Goal: Task Accomplishment & Management: Use online tool/utility

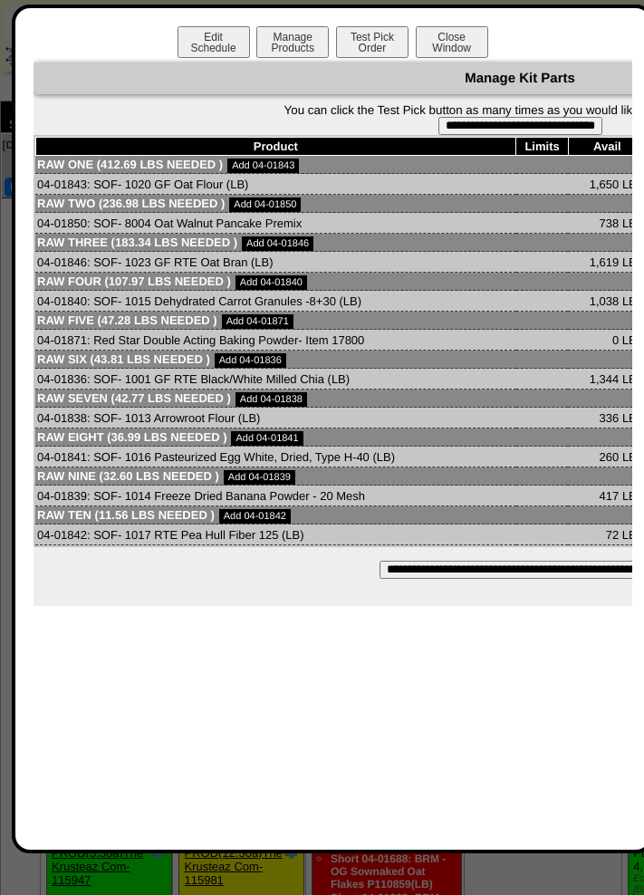
scroll to position [1152, 0]
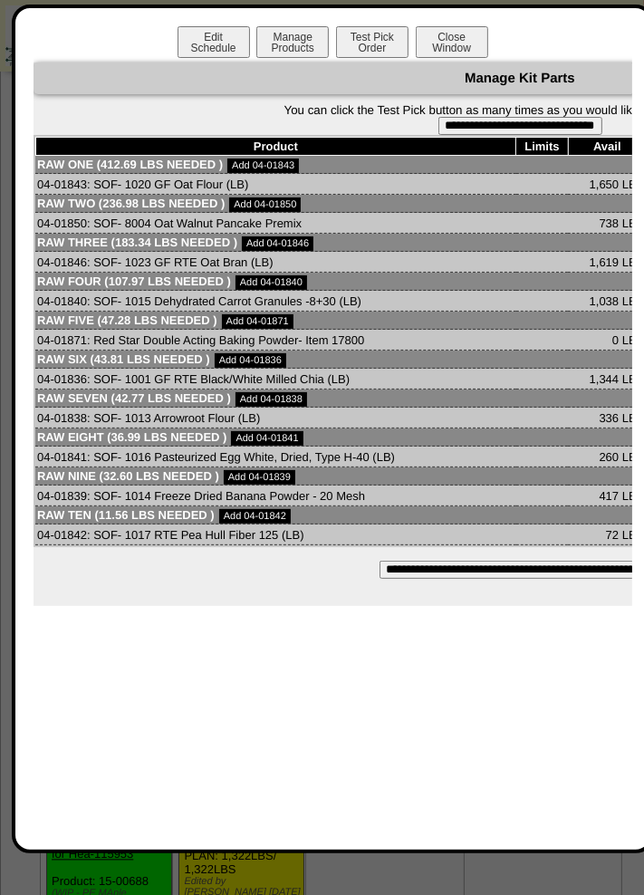
click at [453, 43] on button "Close Window" at bounding box center [452, 42] width 72 height 32
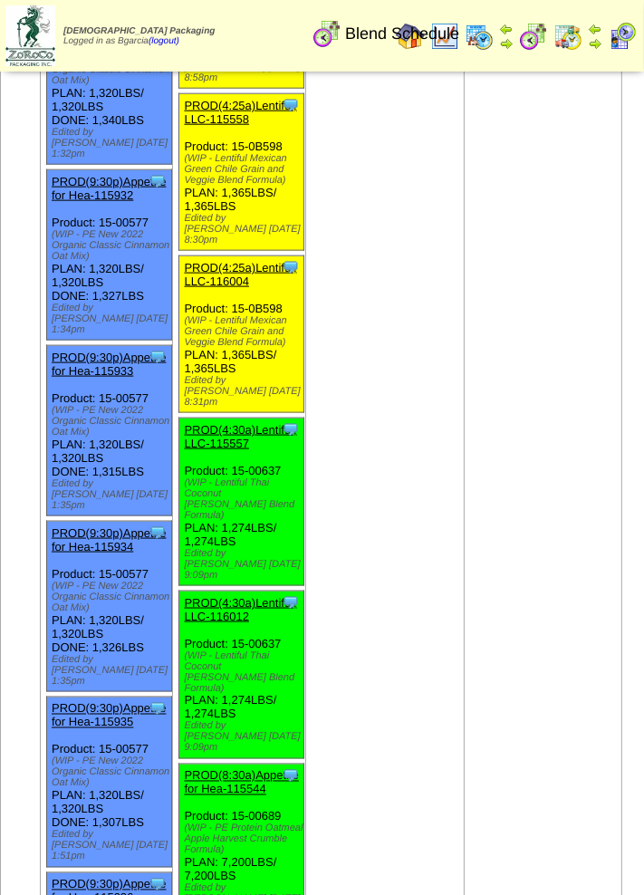
scroll to position [4137, 0]
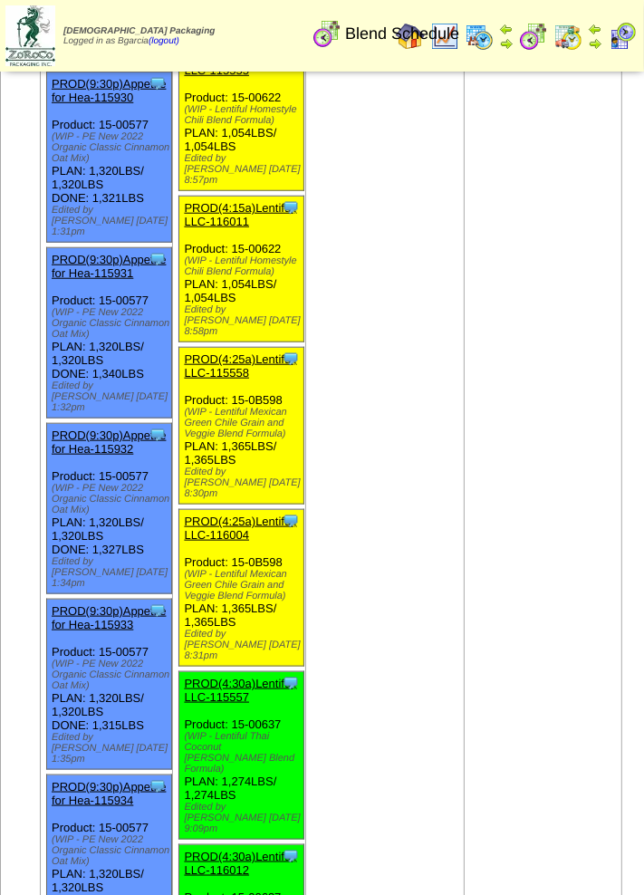
scroll to position [3882, 0]
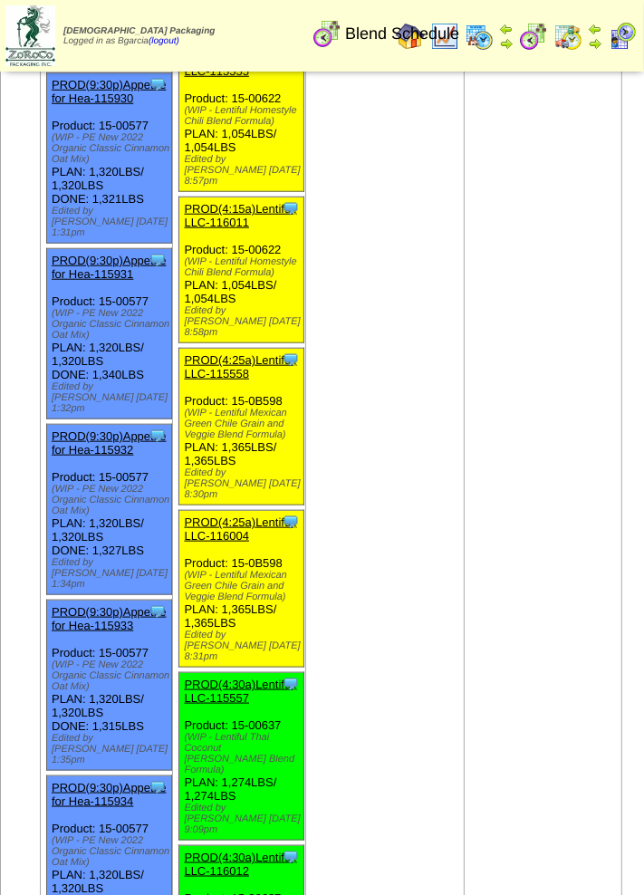
click at [229, 353] on link "PROD(4:25a)Lentiful, LLC-115558" at bounding box center [240, 366] width 112 height 27
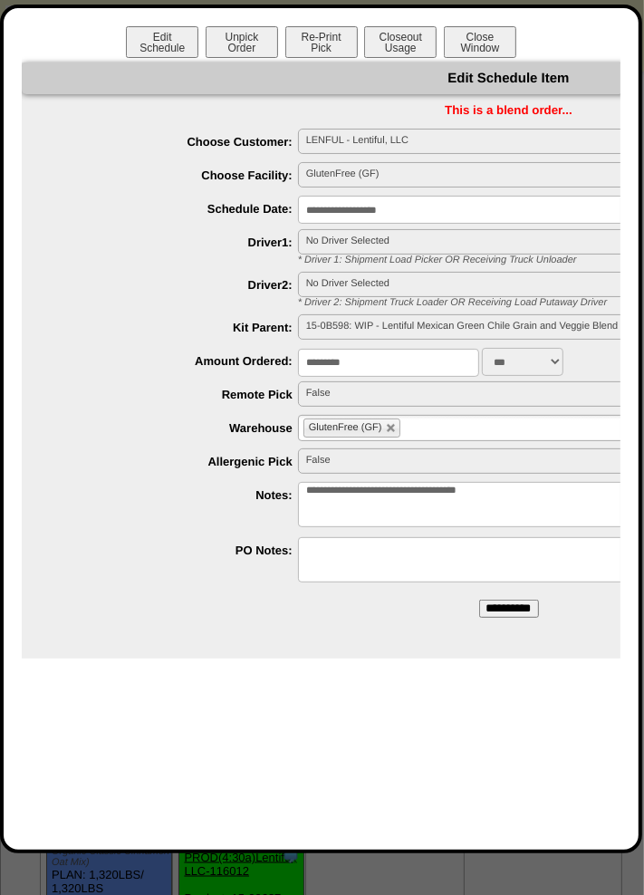
click at [490, 38] on button "Close Window" at bounding box center [480, 42] width 72 height 32
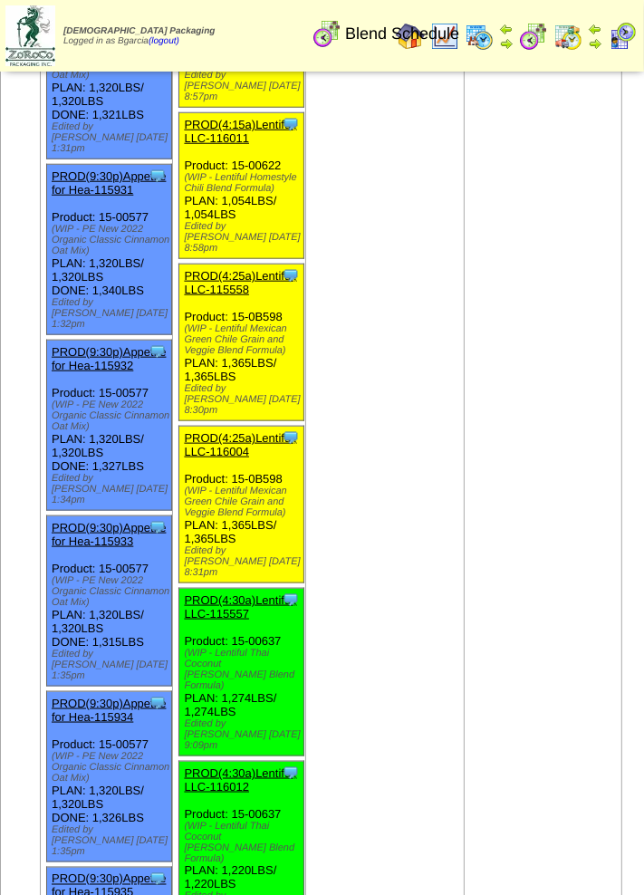
scroll to position [3974, 0]
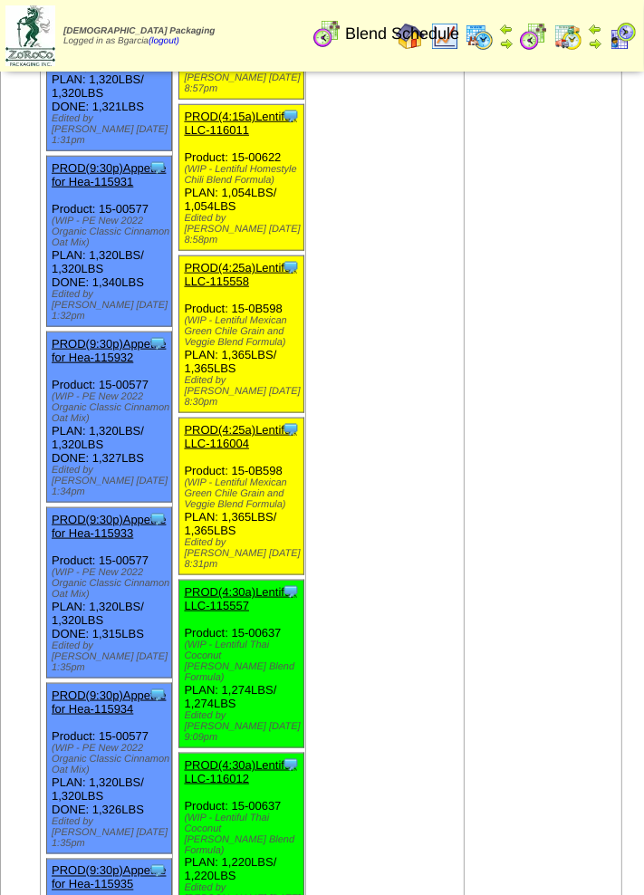
click at [212, 585] on link "PROD(4:30a)Lentiful, LLC-115557" at bounding box center [240, 598] width 112 height 27
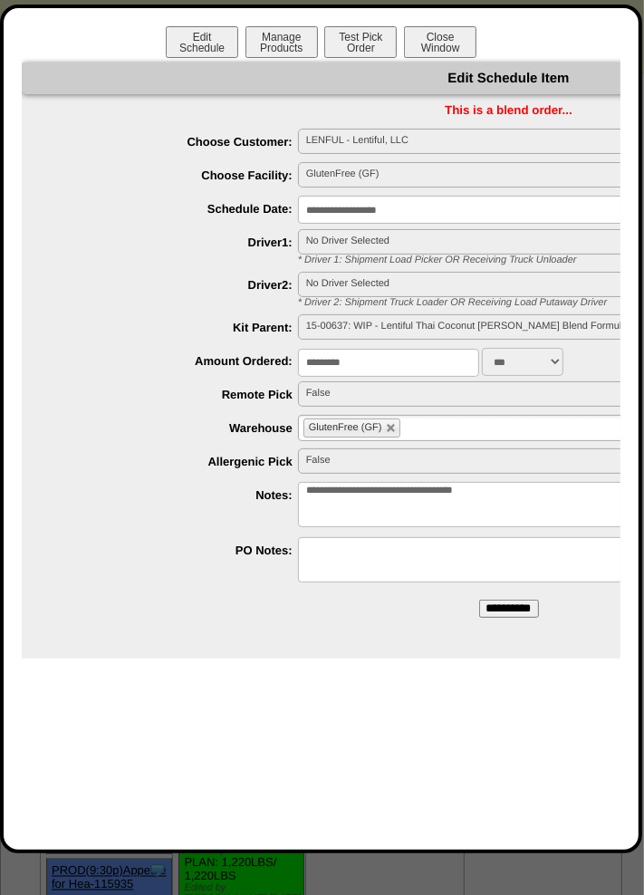
click at [267, 47] on button "Manage Products" at bounding box center [282, 42] width 72 height 32
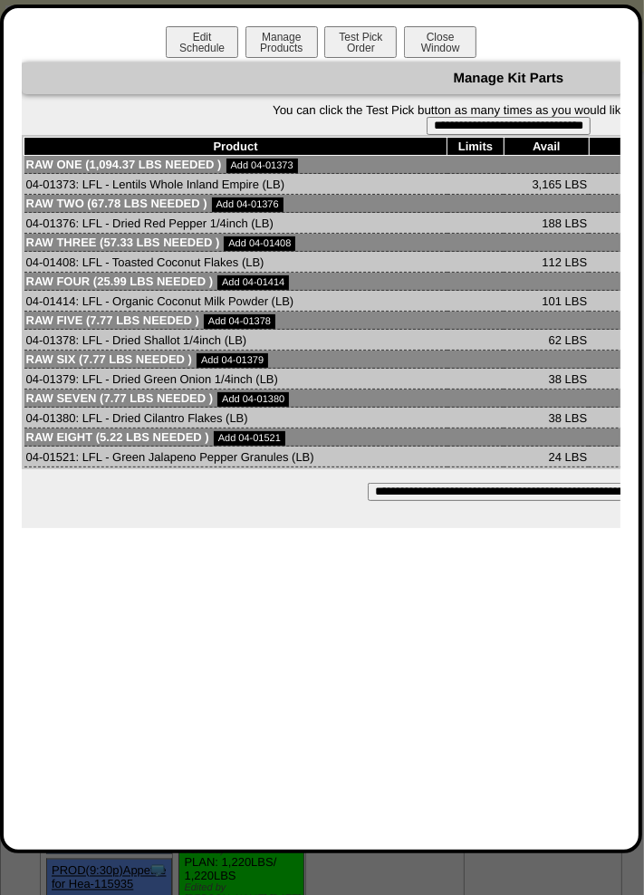
click at [488, 123] on input "**********" at bounding box center [509, 126] width 164 height 18
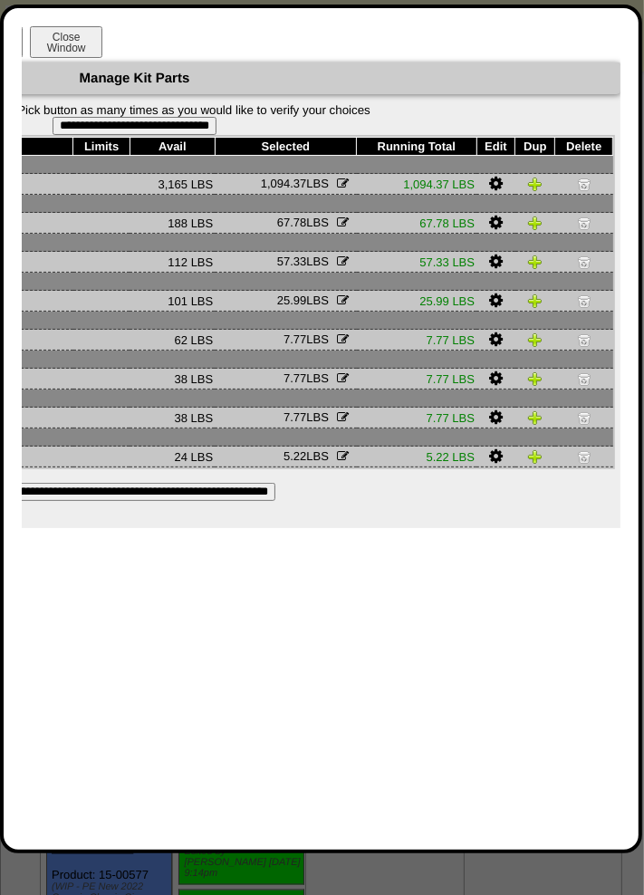
scroll to position [4013, 0]
click at [188, 127] on input "**********" at bounding box center [135, 126] width 164 height 18
type input "**********"
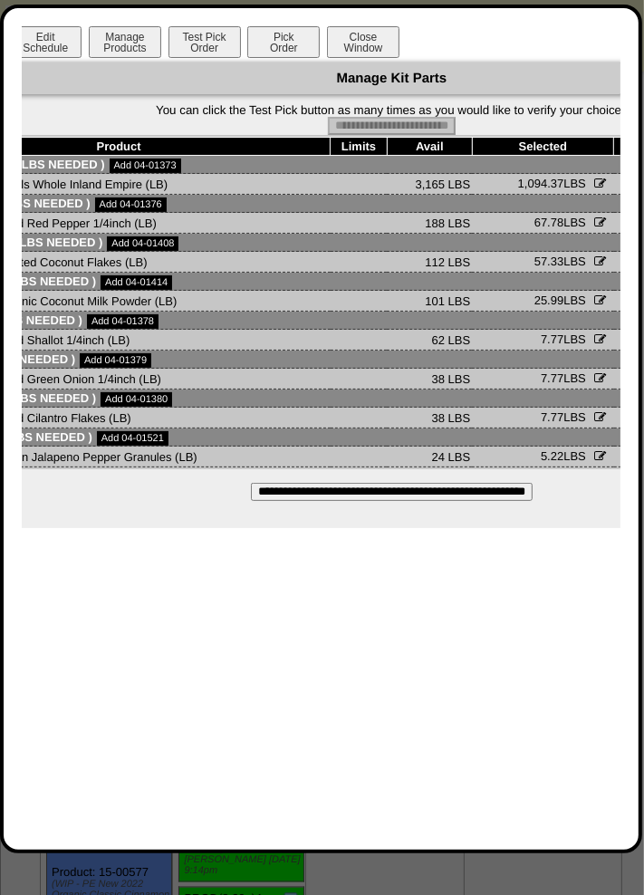
scroll to position [0, 38]
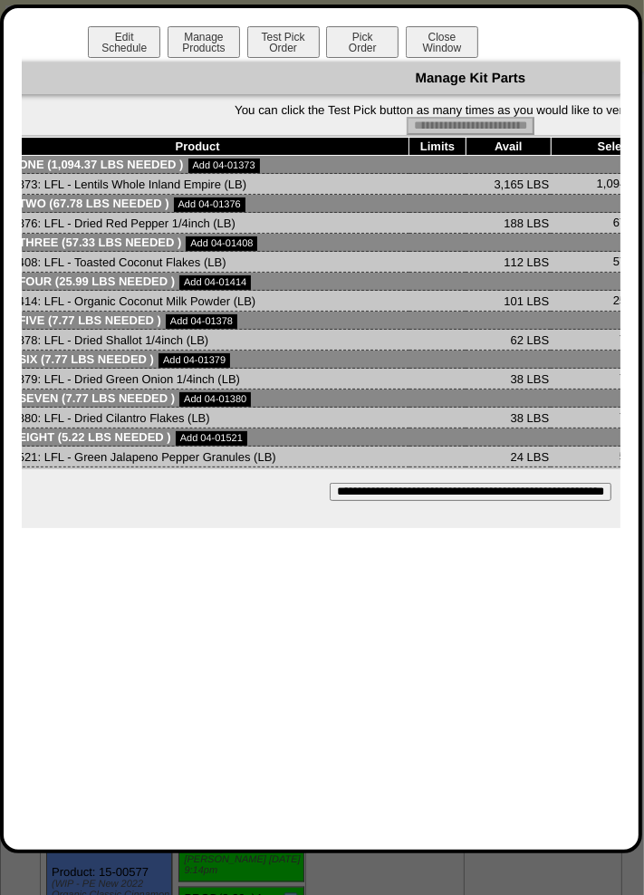
click at [361, 34] on button "Pick Order" at bounding box center [362, 42] width 72 height 32
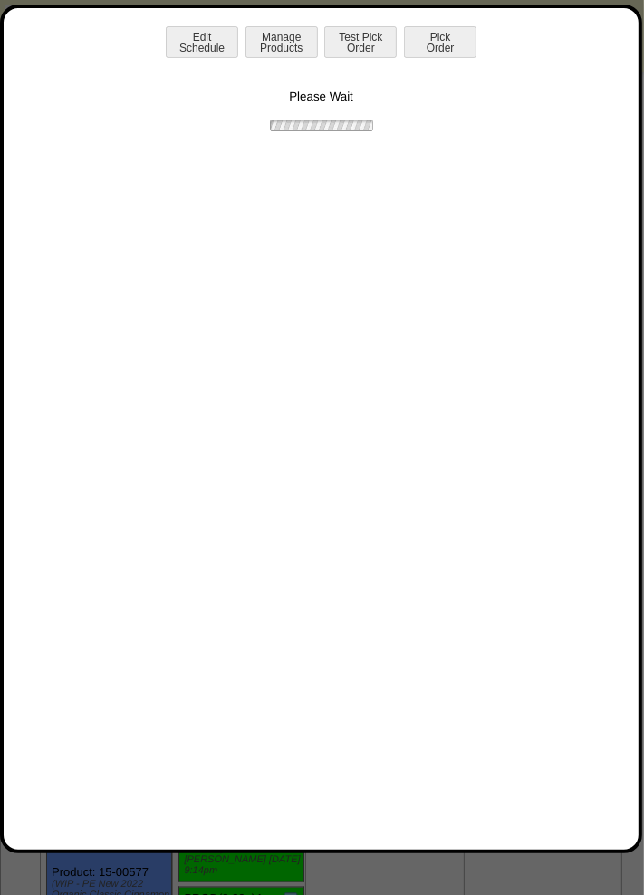
scroll to position [0, 0]
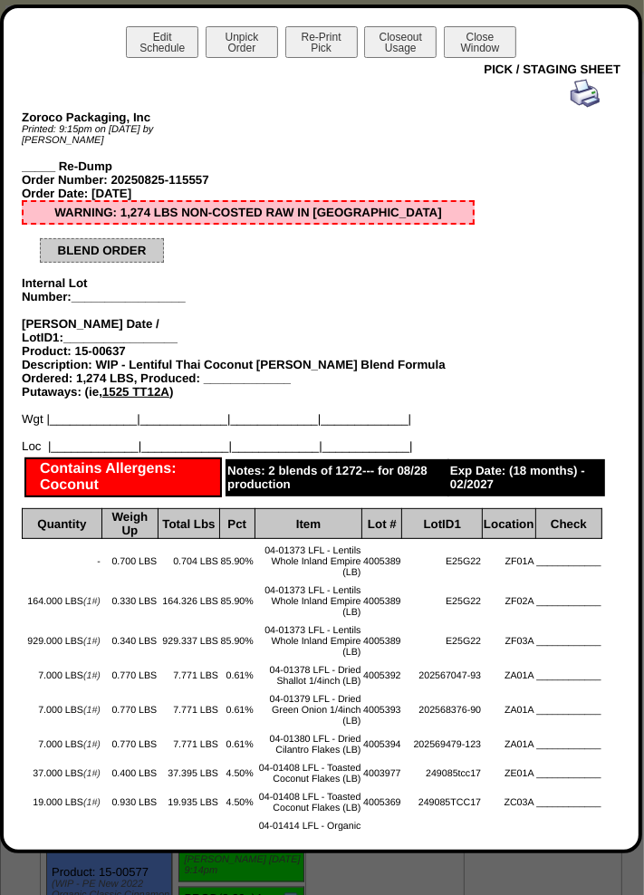
click at [484, 45] on button "Close Window" at bounding box center [480, 42] width 72 height 32
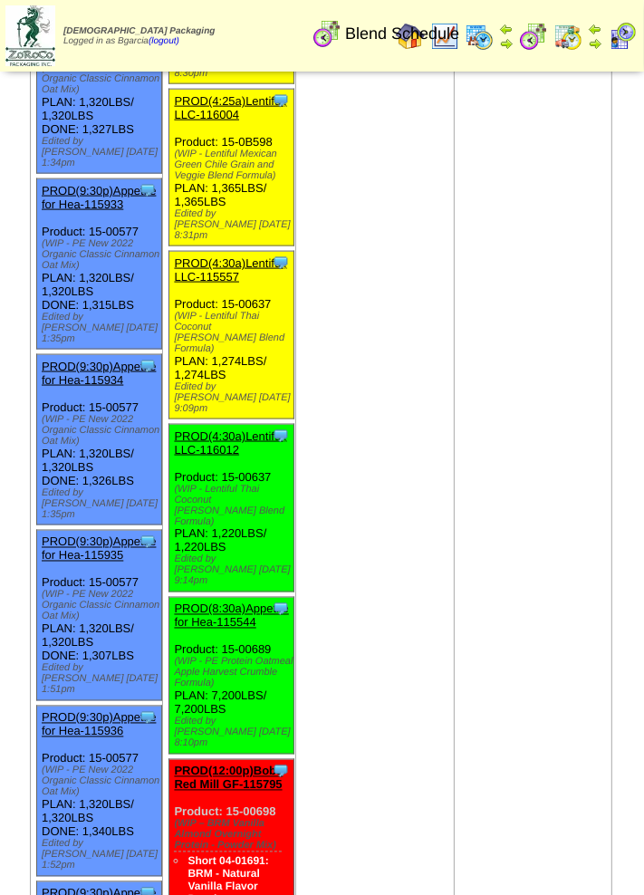
scroll to position [4301, 10]
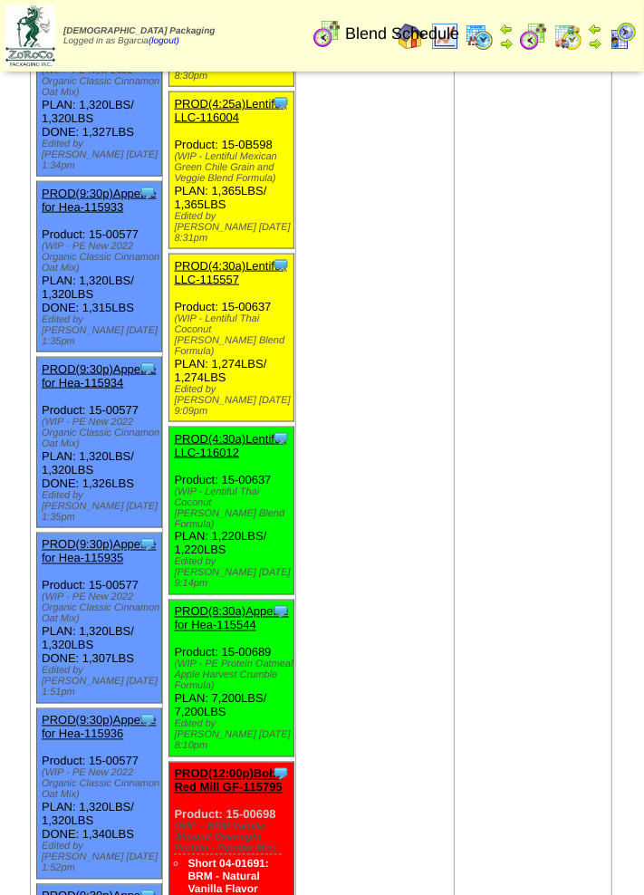
click at [221, 432] on link "PROD(4:30a)Lentiful, LLC-116012" at bounding box center [230, 445] width 112 height 27
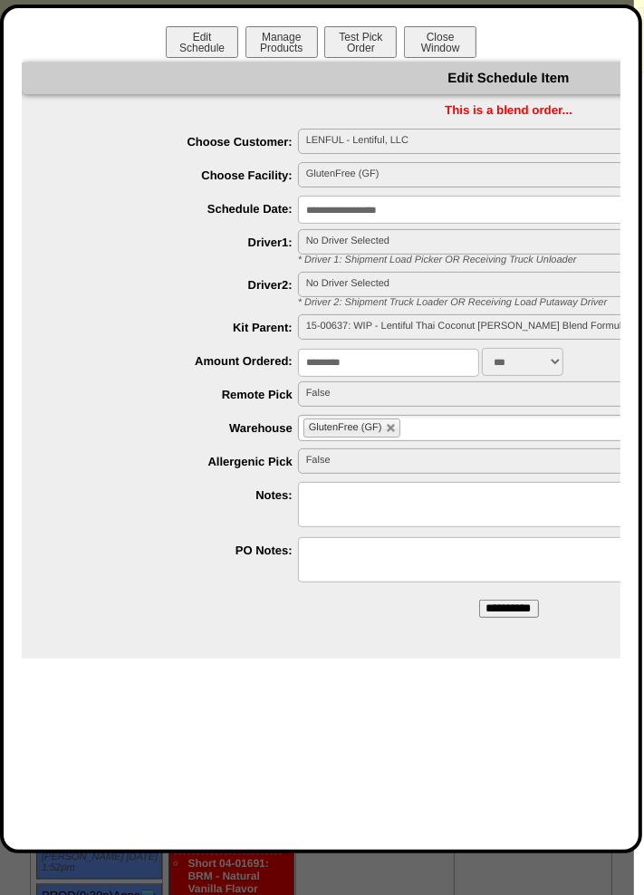
click at [280, 43] on button "Manage Products" at bounding box center [282, 42] width 72 height 32
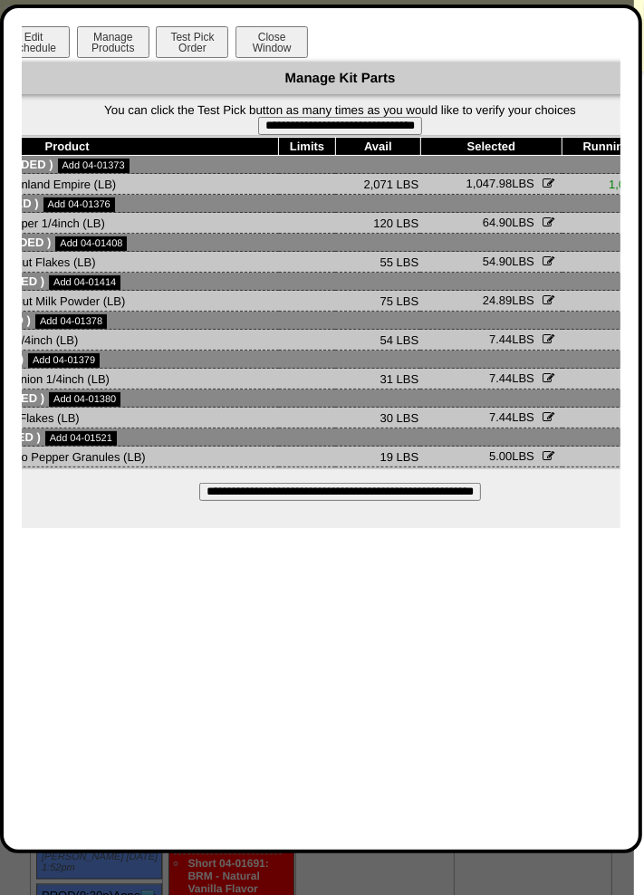
scroll to position [0, 374]
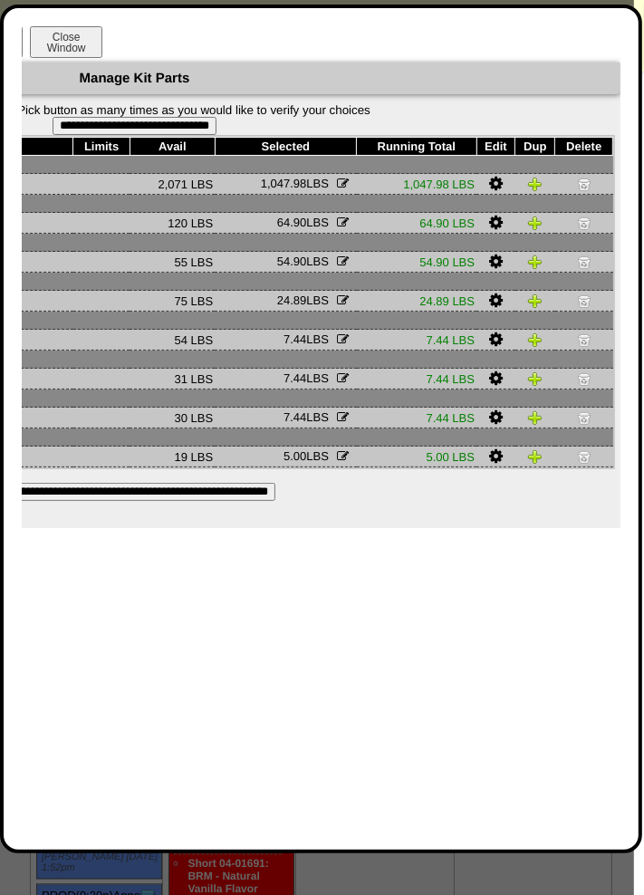
click at [197, 134] on input "**********" at bounding box center [135, 126] width 164 height 18
type input "**********"
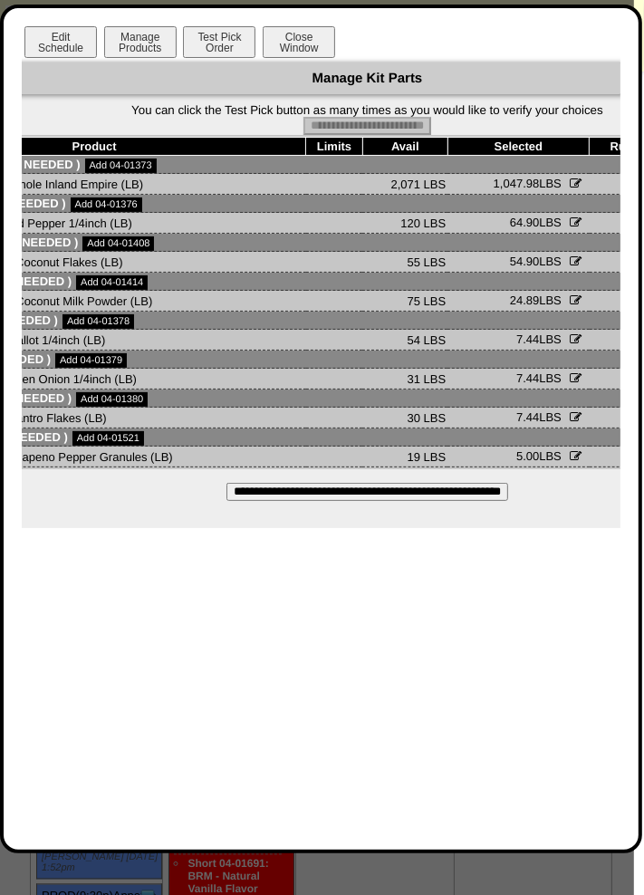
scroll to position [0, 140]
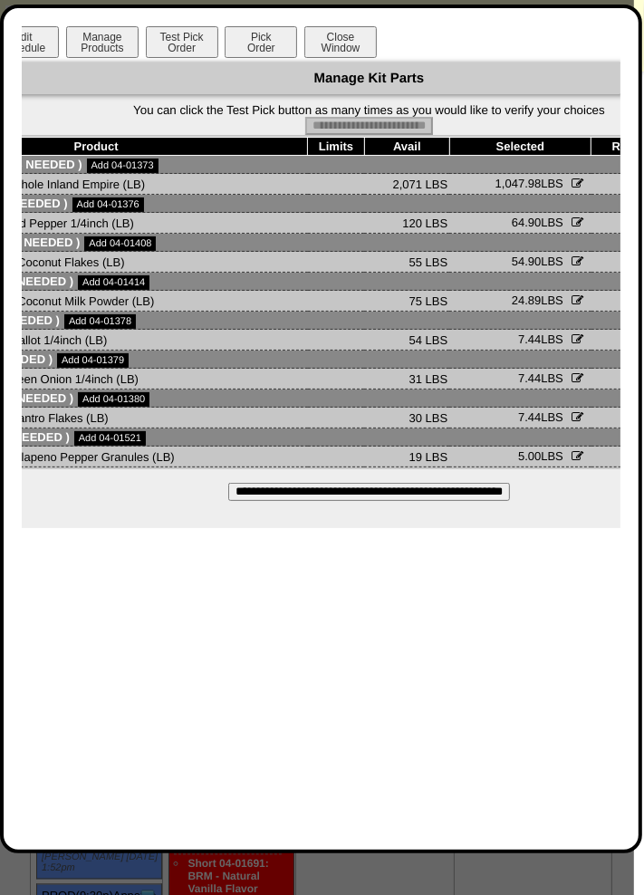
click at [258, 46] on button "Pick Order" at bounding box center [261, 42] width 72 height 32
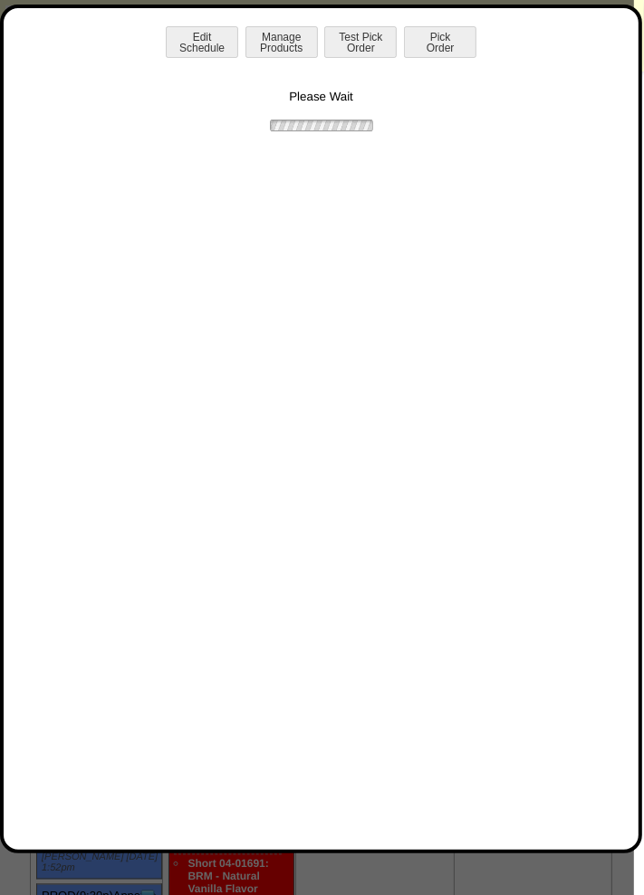
scroll to position [0, 0]
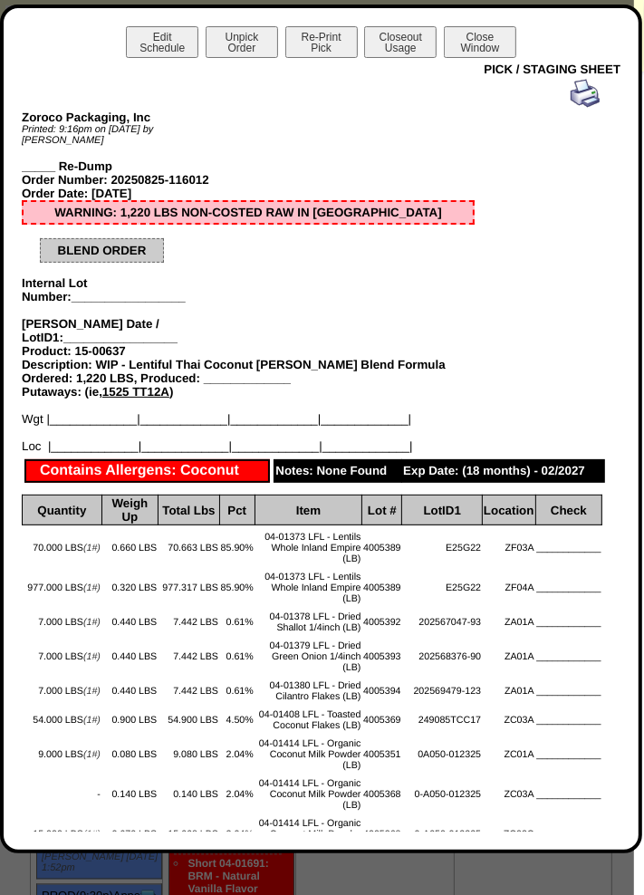
click at [477, 34] on button "Close Window" at bounding box center [480, 42] width 72 height 32
